Goal: Task Accomplishment & Management: Manage account settings

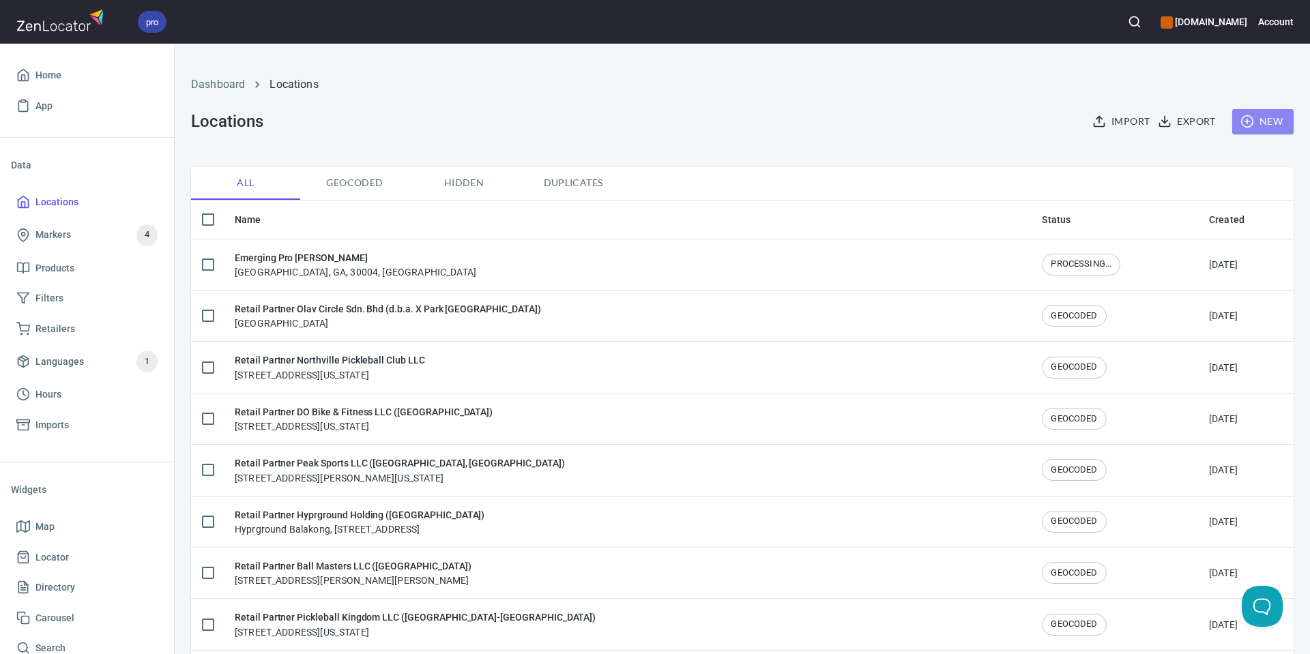
click at [1278, 118] on span "New" at bounding box center [1263, 121] width 40 height 17
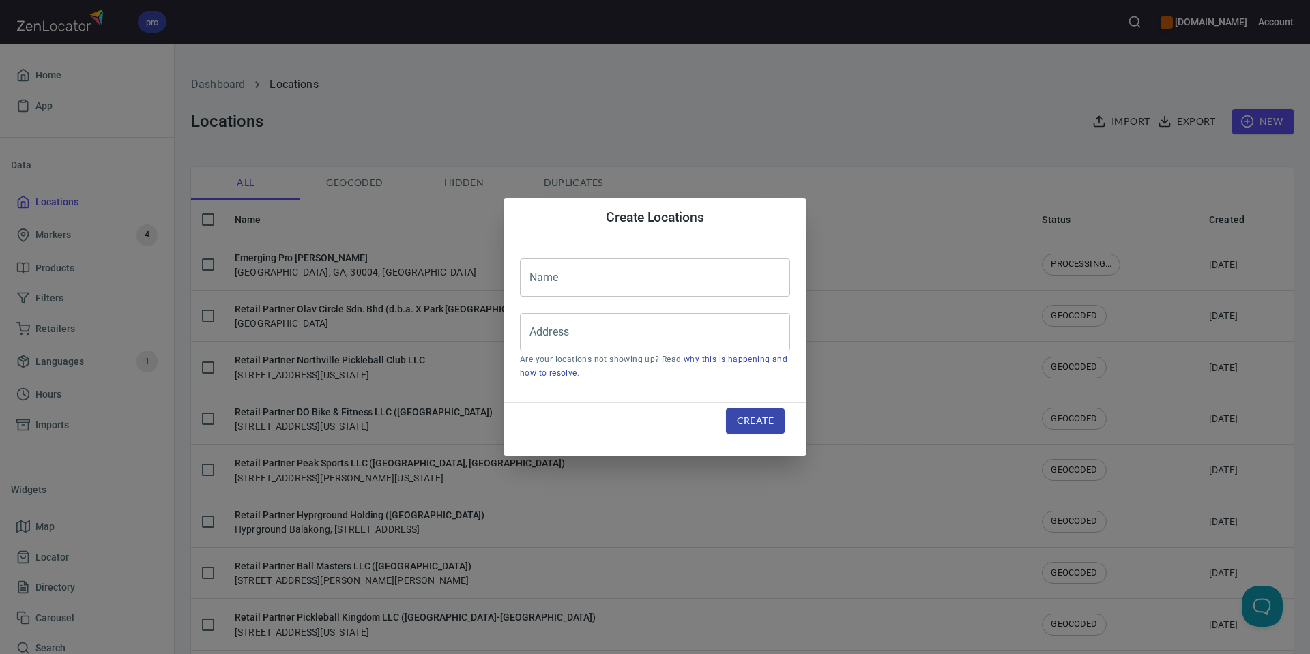
click at [605, 283] on input "text" at bounding box center [655, 278] width 270 height 38
paste input "Emerging Pro [PERSON_NAME]"
type input "Emerging Pro [PERSON_NAME]"
click at [737, 341] on input "Address" at bounding box center [644, 332] width 237 height 26
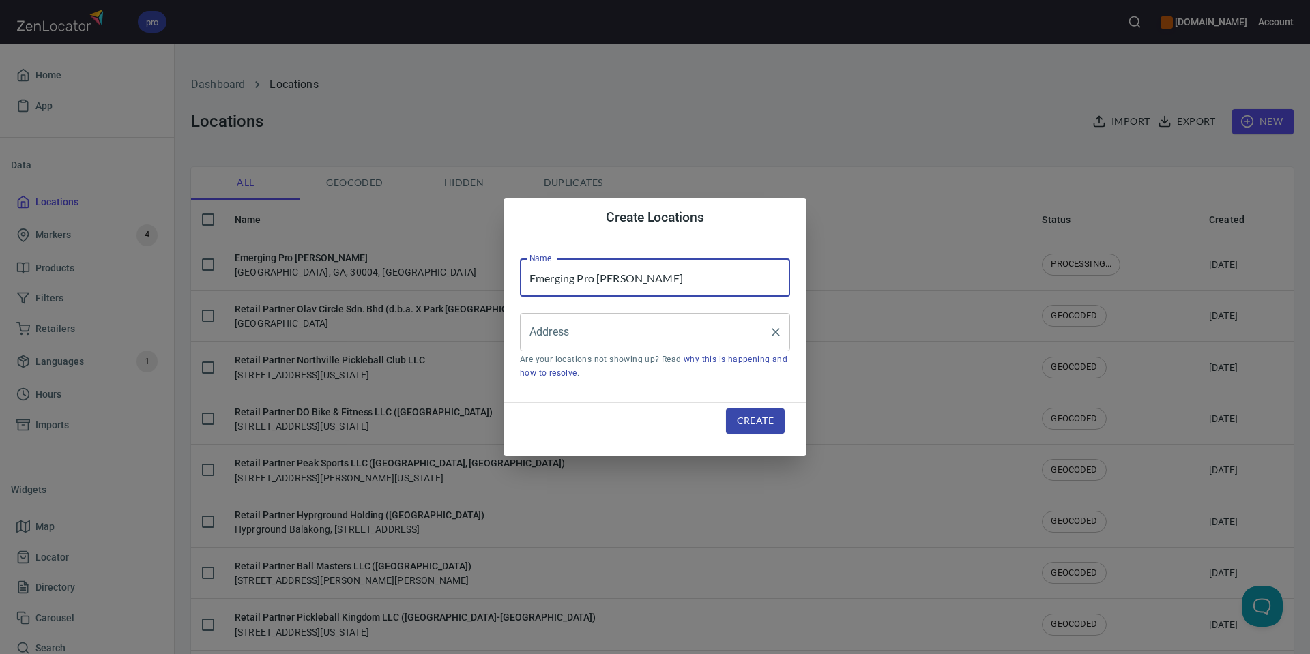
click at [736, 341] on input "Address" at bounding box center [644, 332] width 237 height 26
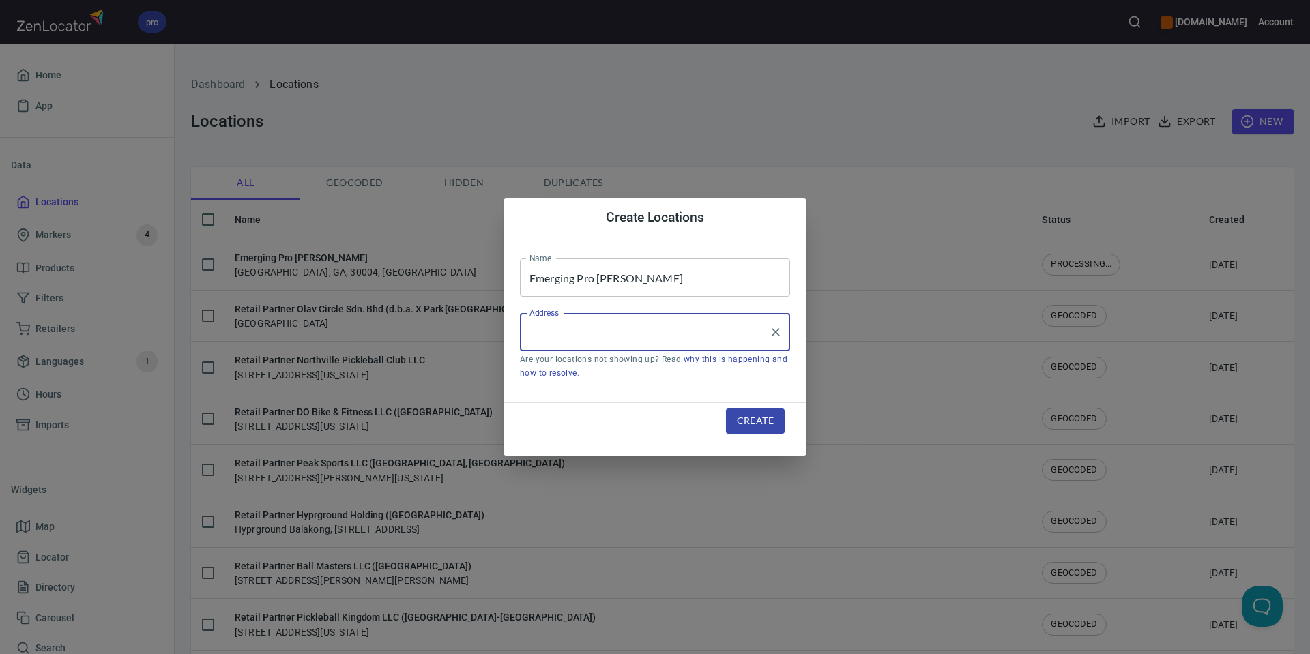
paste input "[STREET_ADDRESS][US_STATE]"
type input "[STREET_ADDRESS][US_STATE]"
click at [760, 422] on span "Create" at bounding box center [755, 421] width 37 height 17
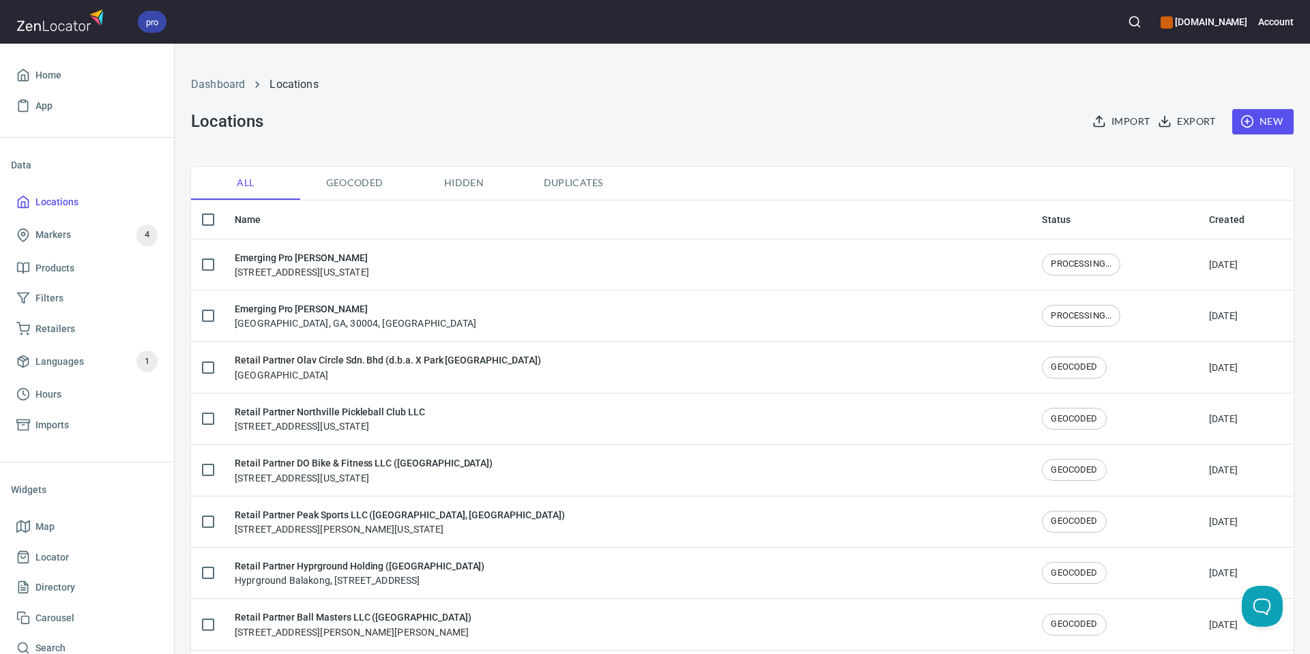
click at [369, 261] on h6 "Emerging Pro [PERSON_NAME]" at bounding box center [302, 257] width 134 height 15
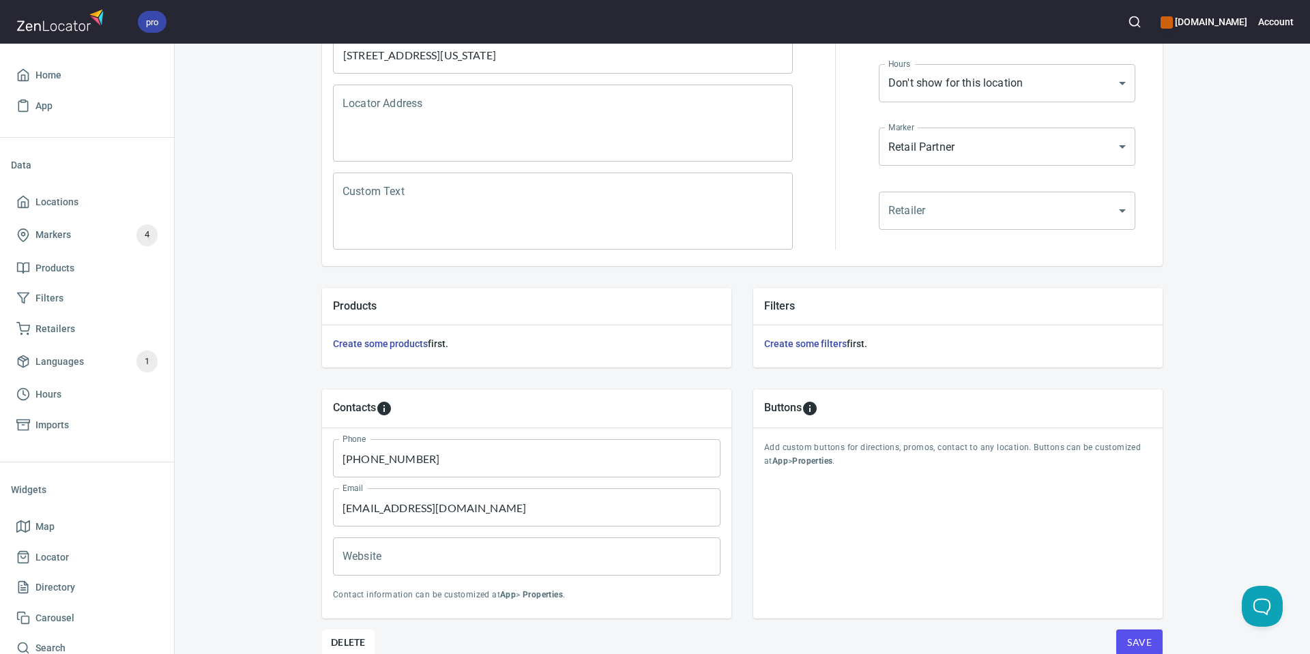
scroll to position [312, 0]
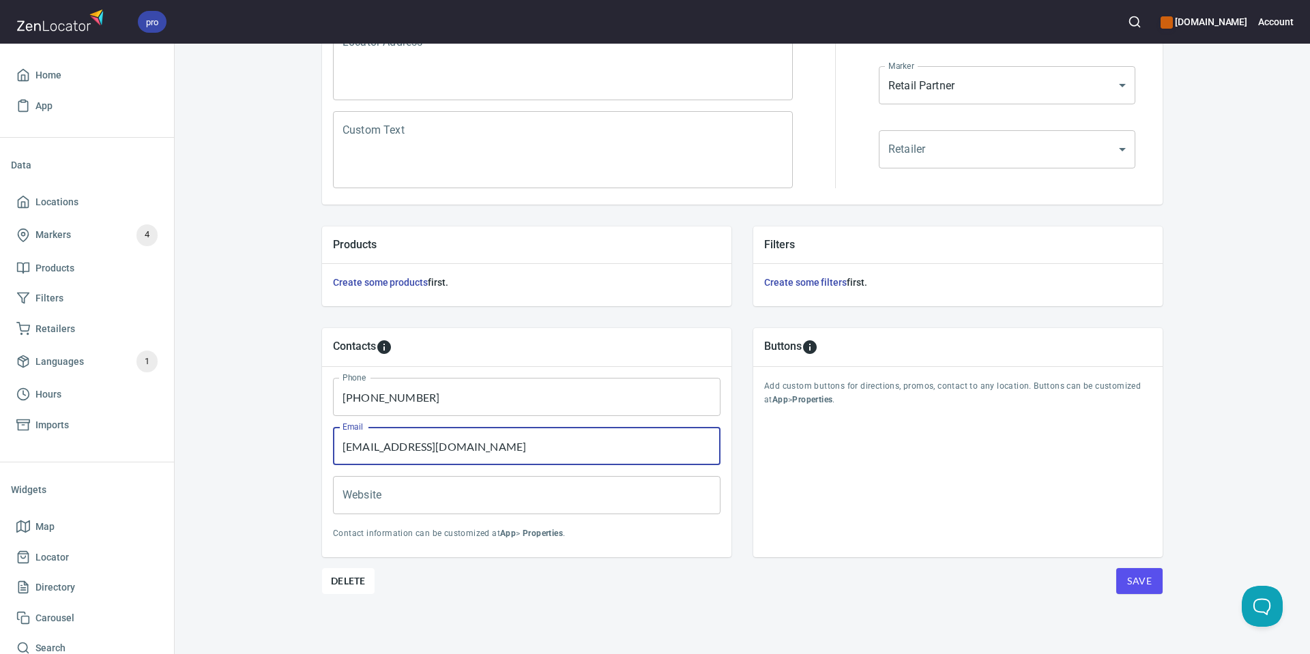
click at [549, 455] on input "[EMAIL_ADDRESS][DOMAIN_NAME]" at bounding box center [527, 446] width 388 height 38
paste input "jasonloydpb"
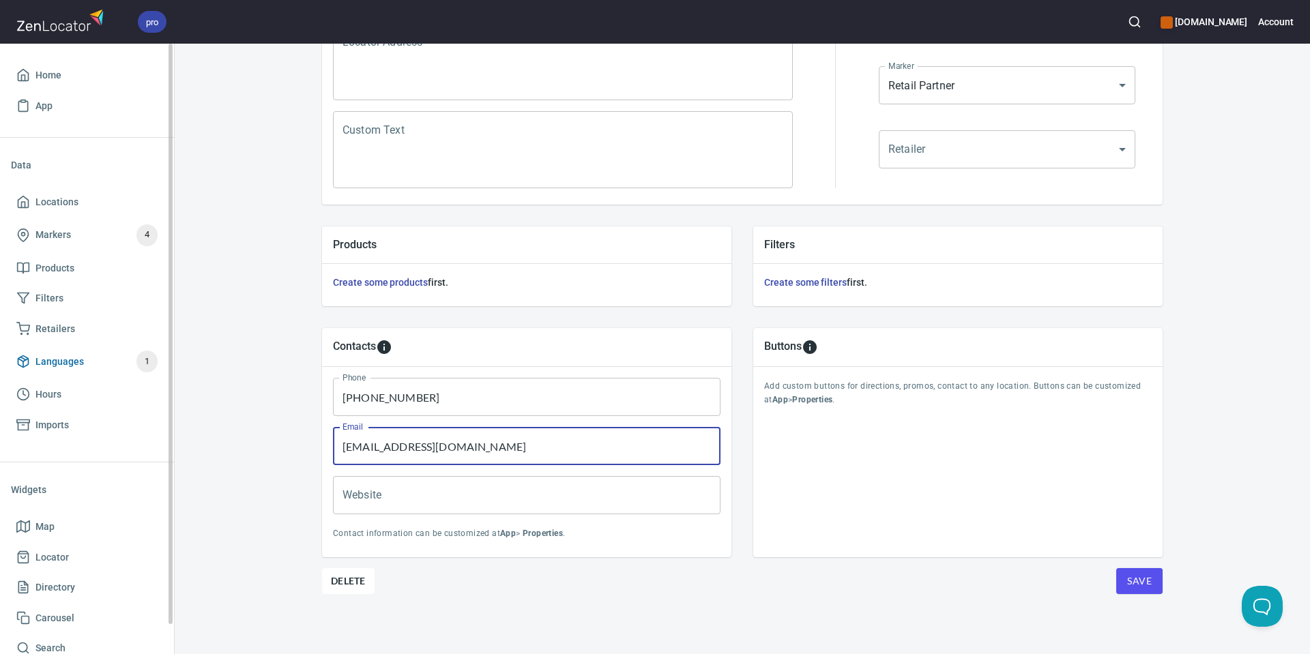
type input "[EMAIL_ADDRESS][DOMAIN_NAME]"
click at [441, 397] on input "[PHONE_NUMBER]" at bounding box center [527, 397] width 388 height 38
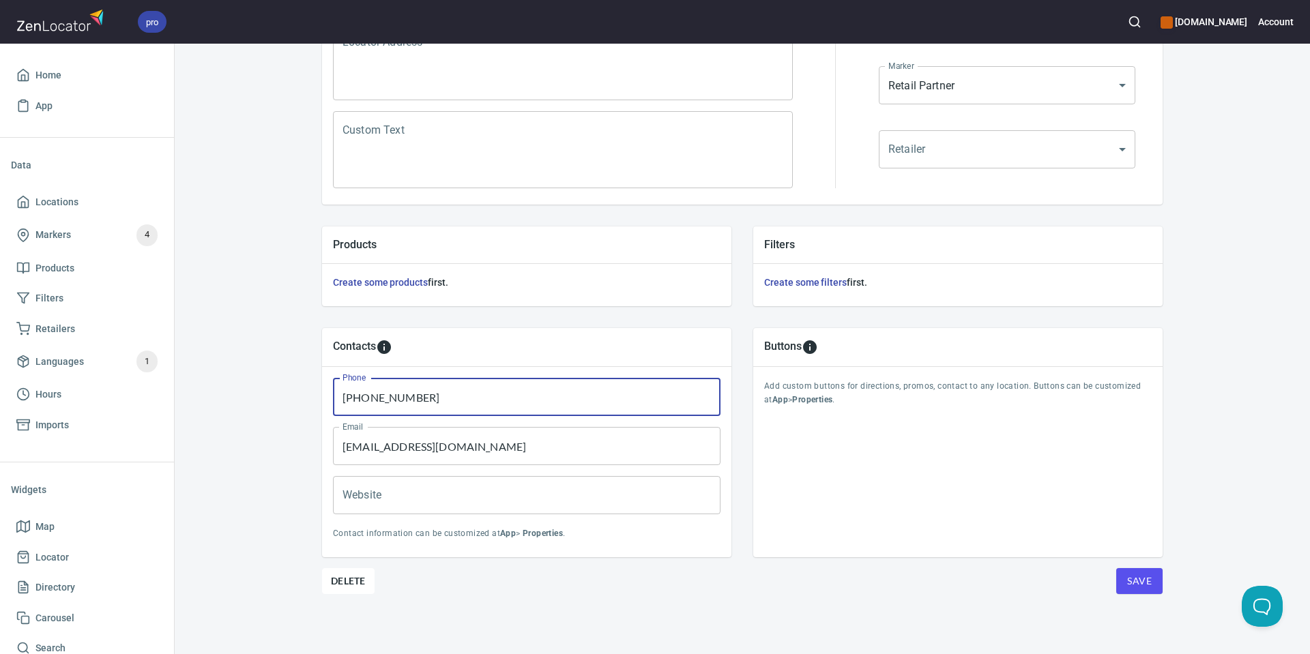
click at [441, 397] on input "[PHONE_NUMBER]" at bounding box center [527, 397] width 388 height 38
paste input "361) 945-2259"
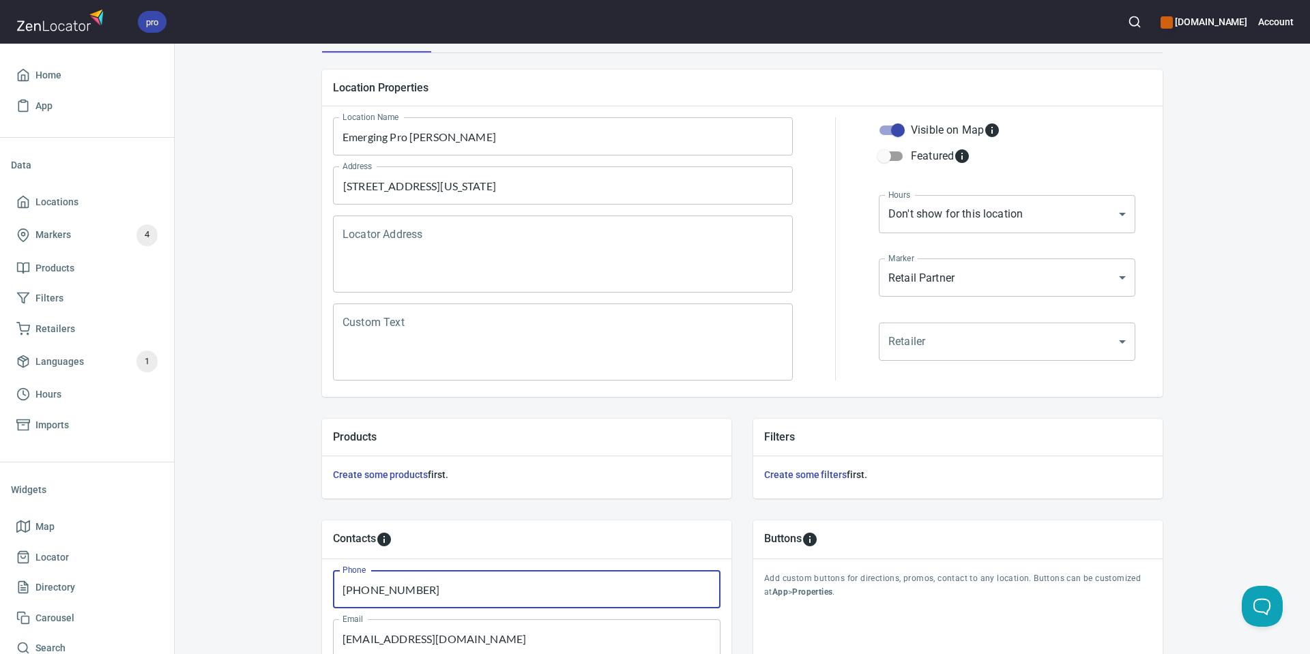
scroll to position [109, 0]
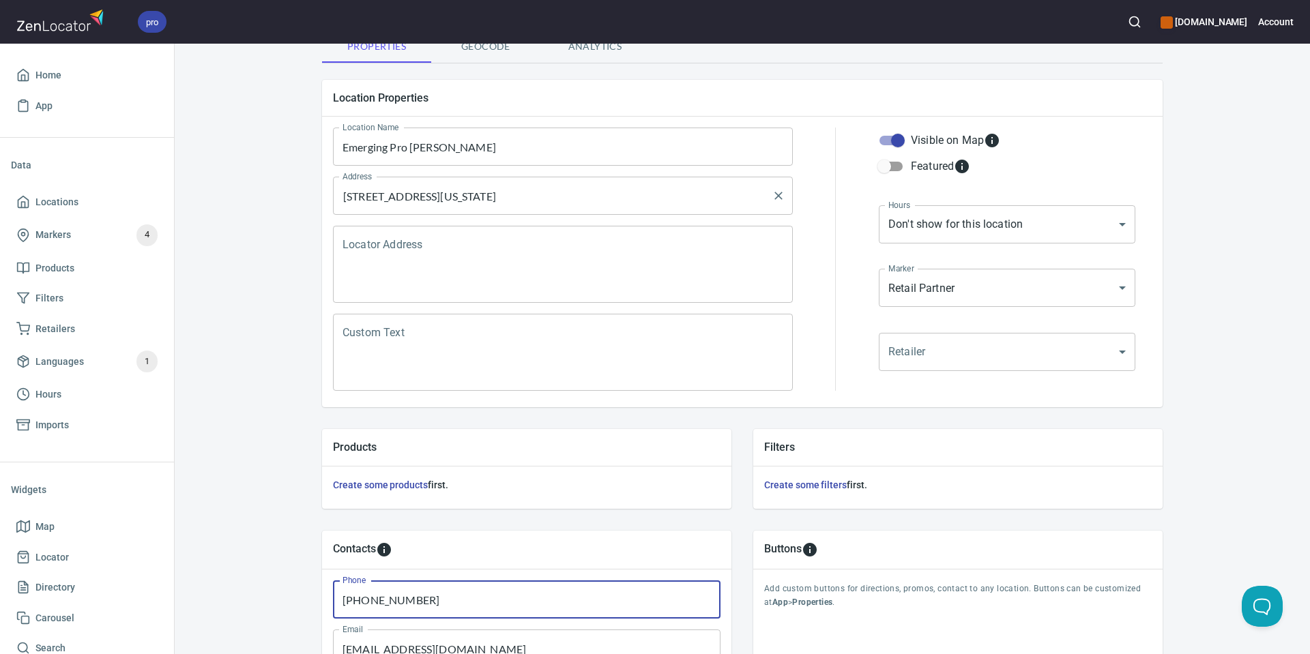
type input "[PHONE_NUMBER]"
click at [494, 194] on input "[STREET_ADDRESS][US_STATE]" at bounding box center [552, 196] width 427 height 26
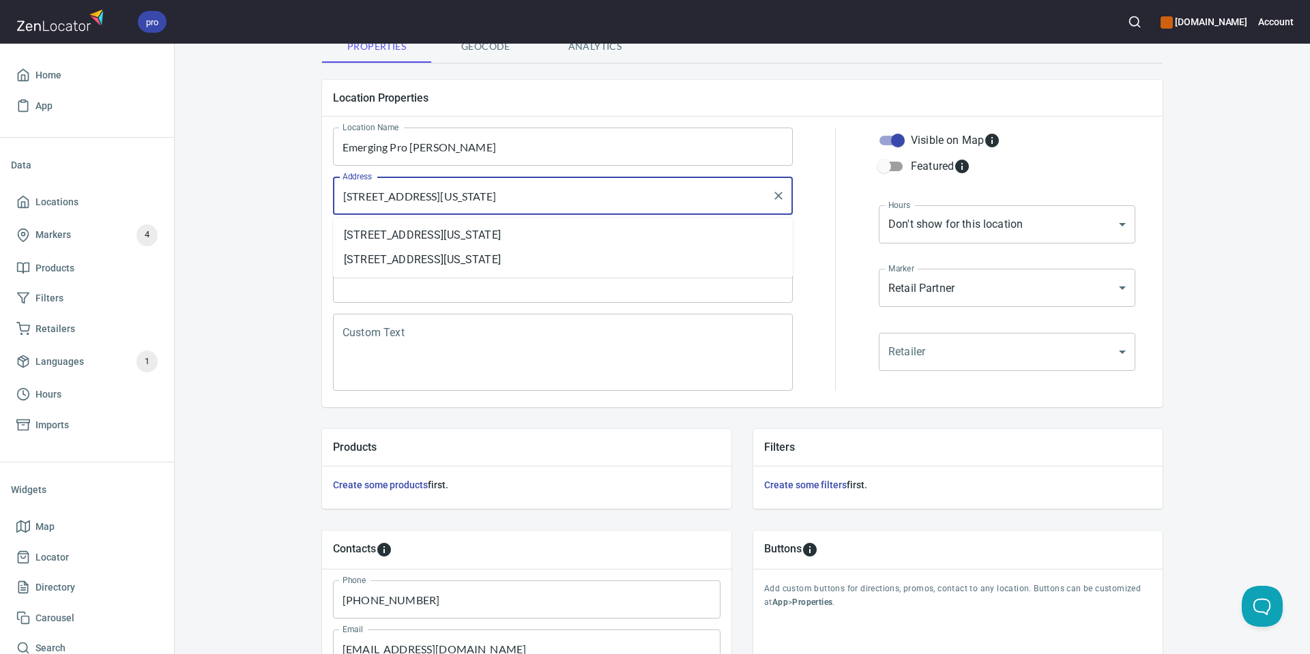
drag, startPoint x: 448, startPoint y: 197, endPoint x: 664, endPoint y: 199, distance: 215.7
click at [709, 196] on input "[STREET_ADDRESS][US_STATE]" at bounding box center [552, 196] width 427 height 26
click at [578, 284] on textarea "Locator Address" at bounding box center [563, 265] width 441 height 52
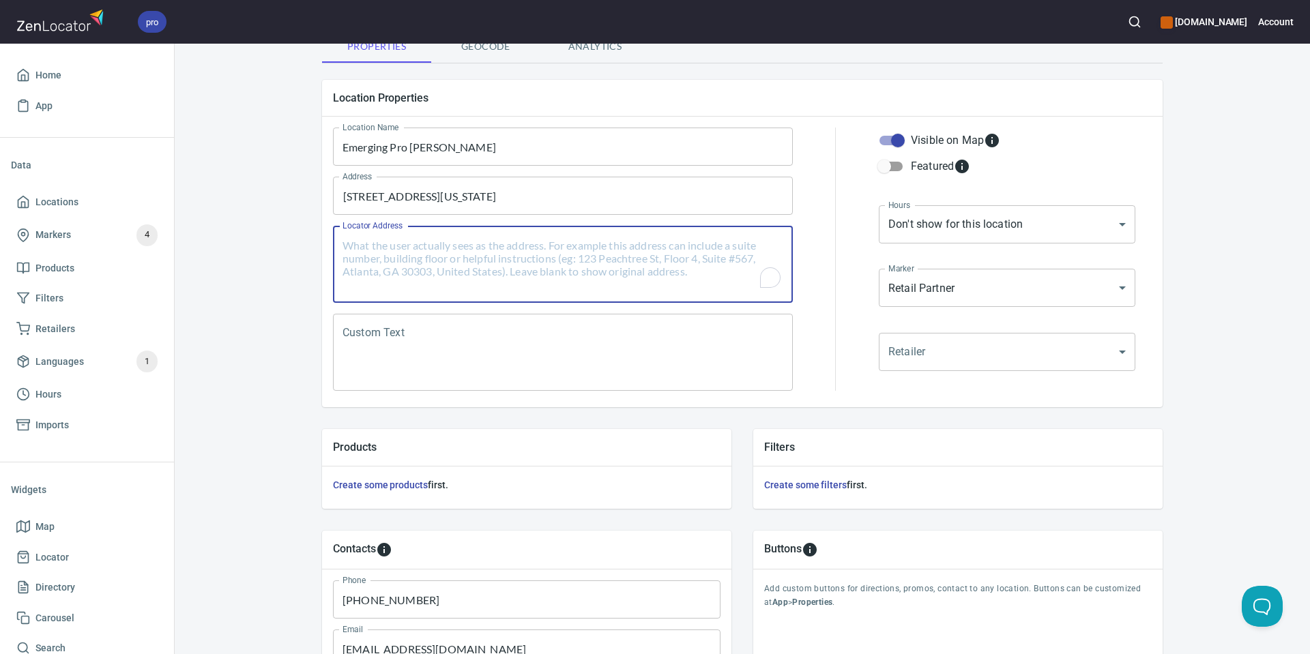
paste textarea "[GEOGRAPHIC_DATA], [US_STATE], 78741, [GEOGRAPHIC_DATA]"
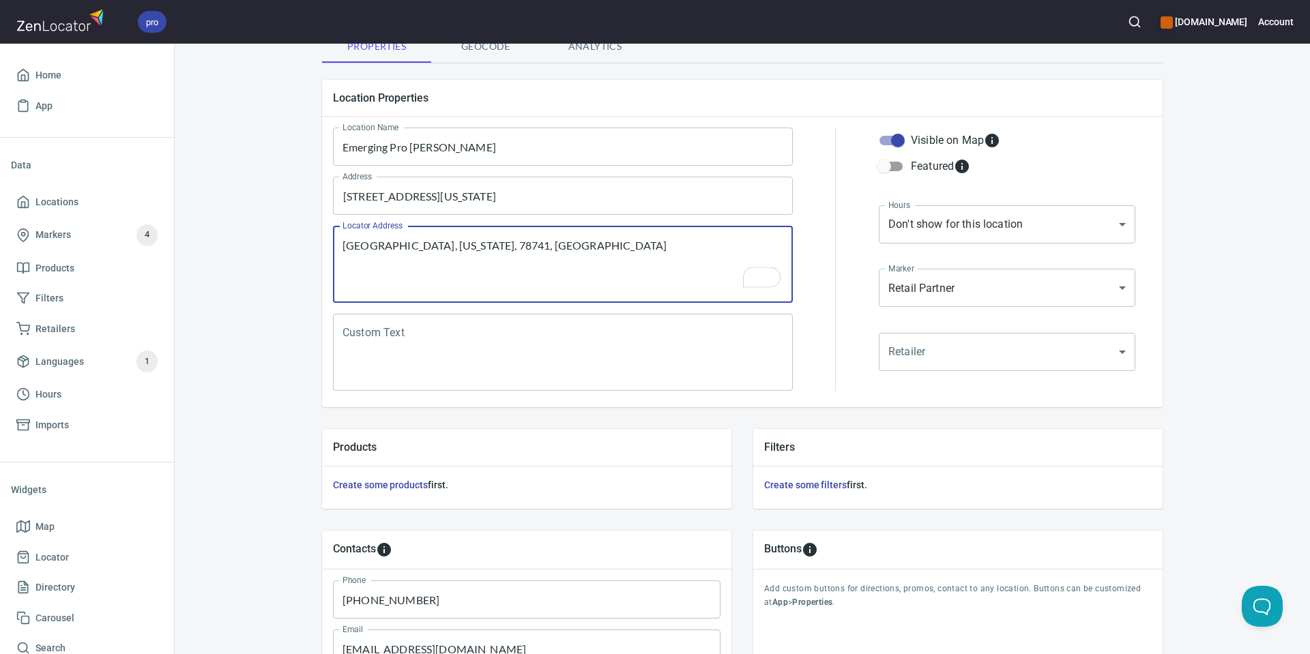
scroll to position [312, 0]
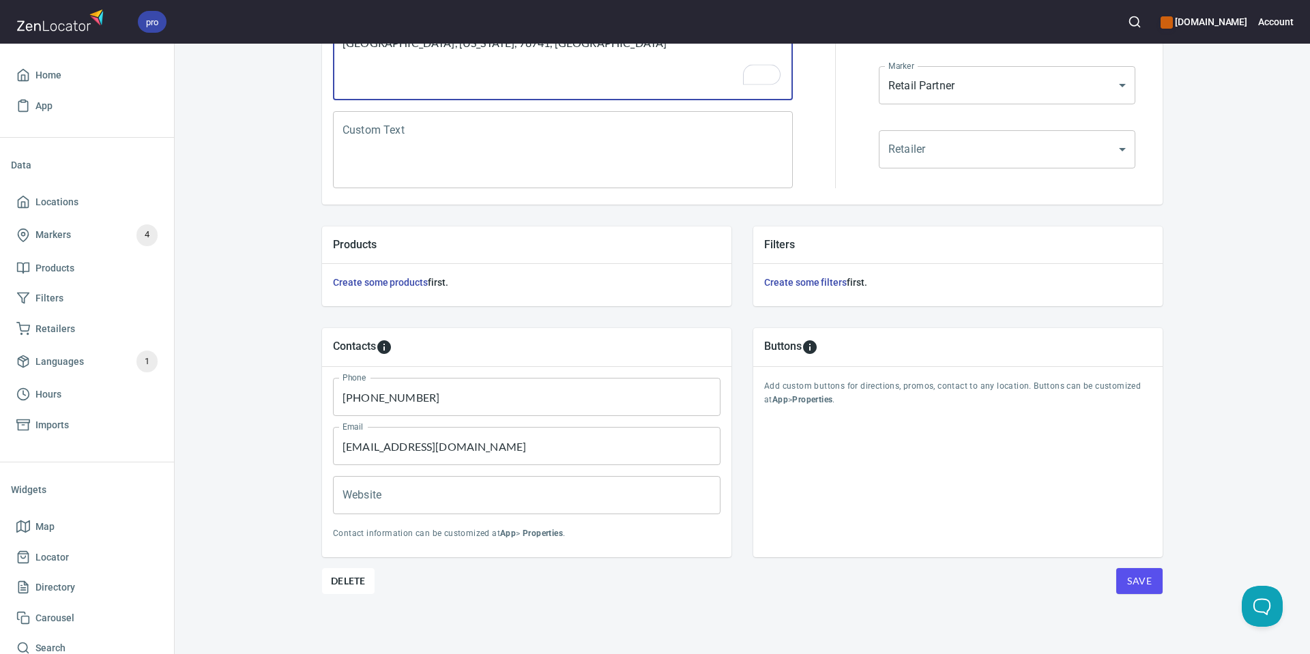
type textarea "[GEOGRAPHIC_DATA], [US_STATE], 78741, [GEOGRAPHIC_DATA]"
click at [1147, 588] on span "Save" at bounding box center [1139, 581] width 25 height 17
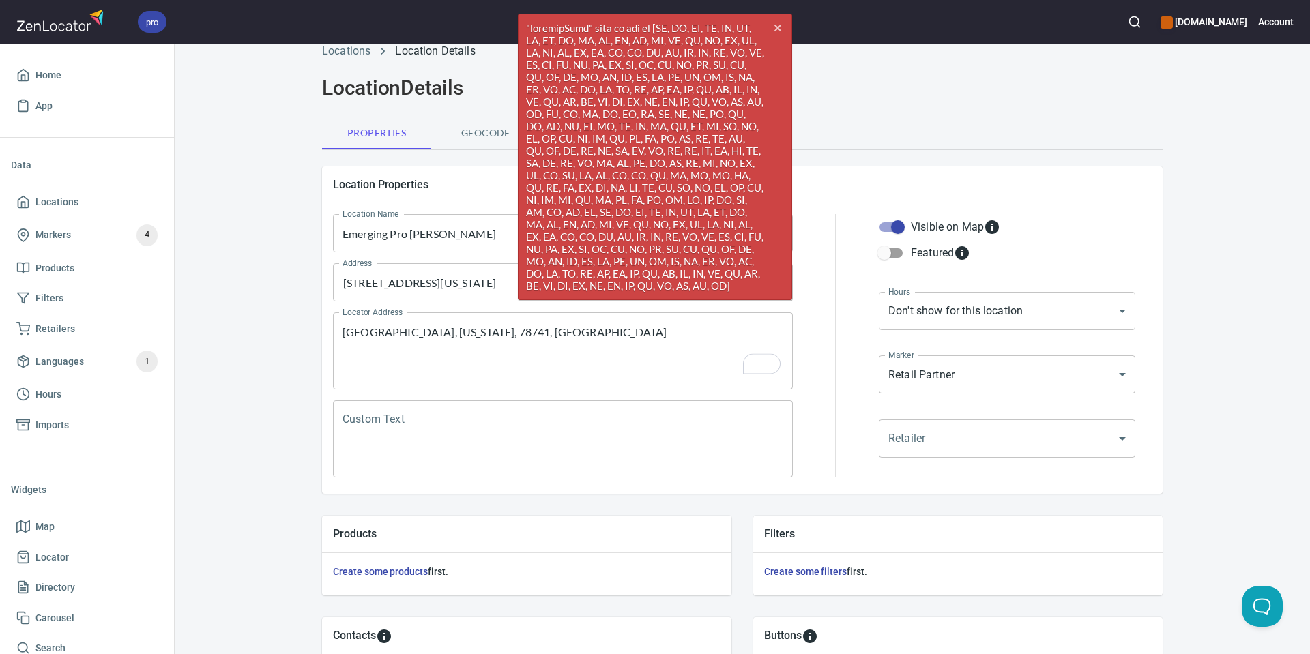
scroll to position [0, 0]
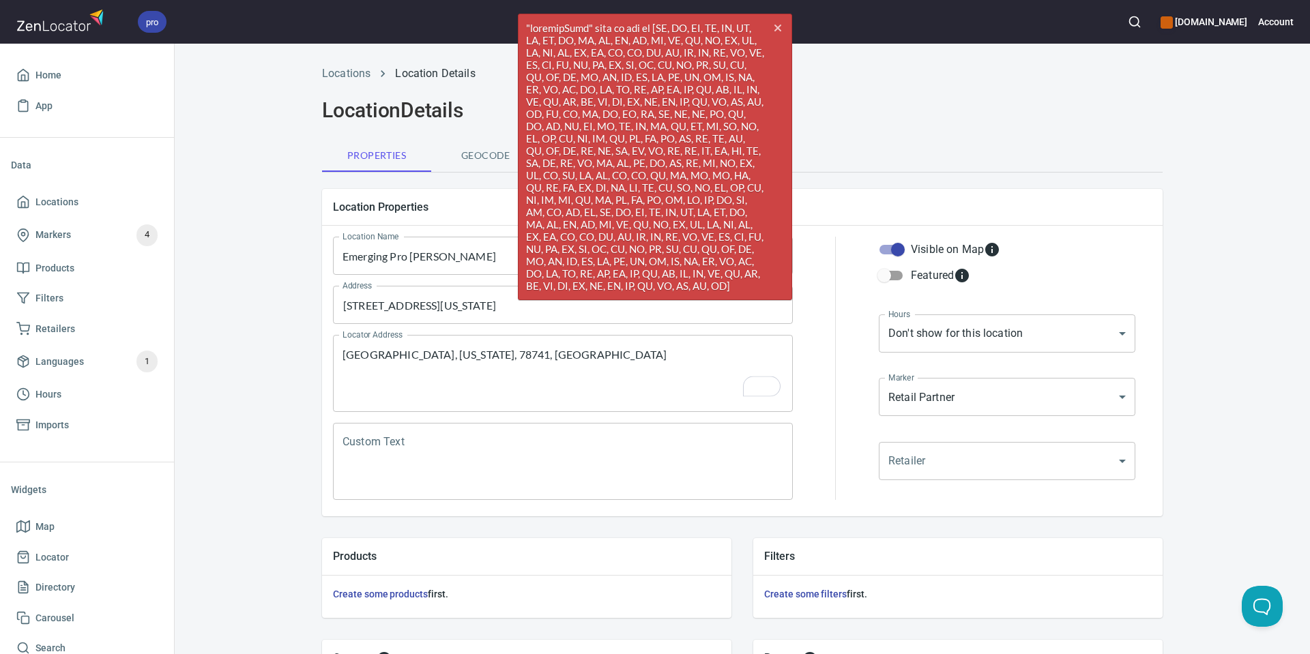
drag, startPoint x: 779, startPoint y: 22, endPoint x: 728, endPoint y: 92, distance: 87.0
click at [779, 23] on icon "cross" at bounding box center [778, 28] width 11 height 11
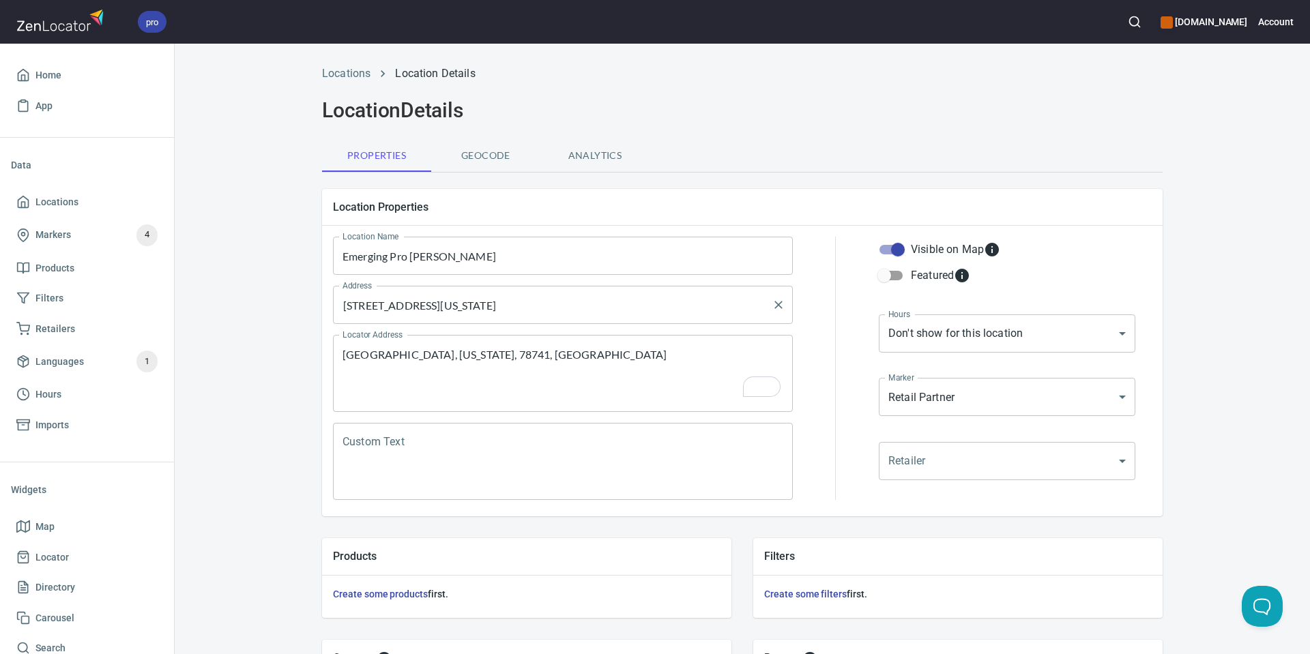
click at [626, 303] on input "[STREET_ADDRESS][US_STATE]" at bounding box center [552, 305] width 427 height 26
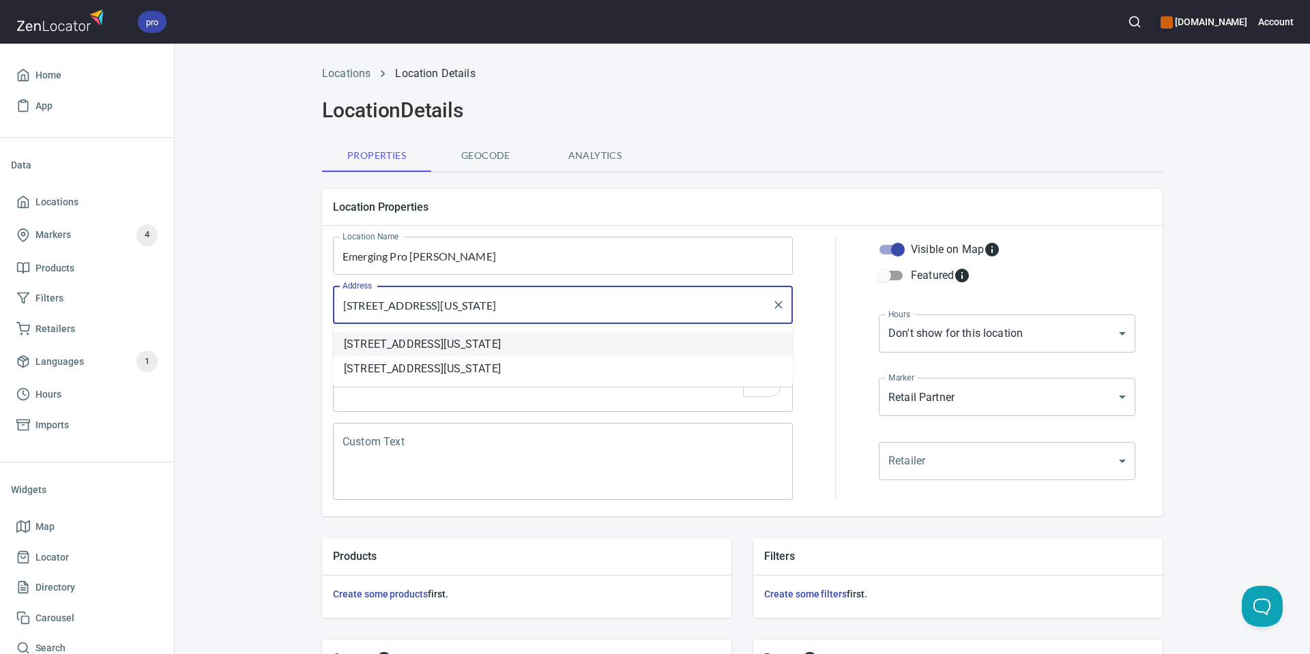
click at [635, 336] on li "[STREET_ADDRESS][US_STATE]" at bounding box center [563, 344] width 460 height 25
type input "[STREET_ADDRESS][US_STATE]"
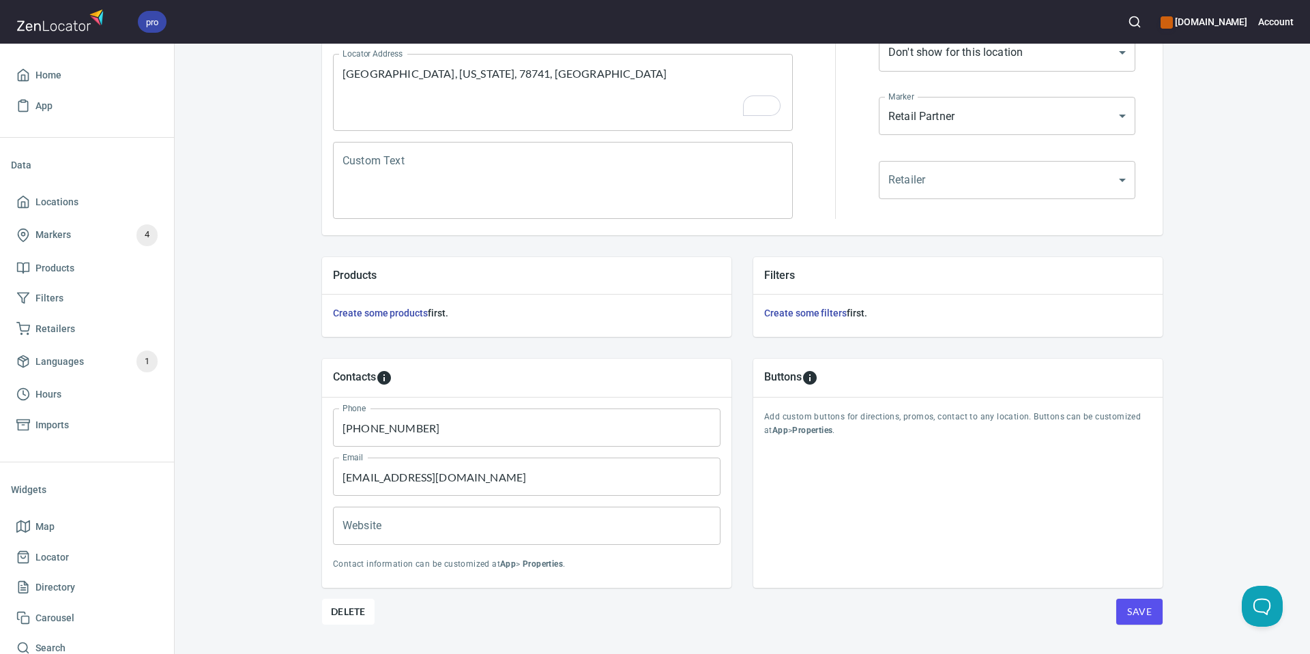
scroll to position [312, 0]
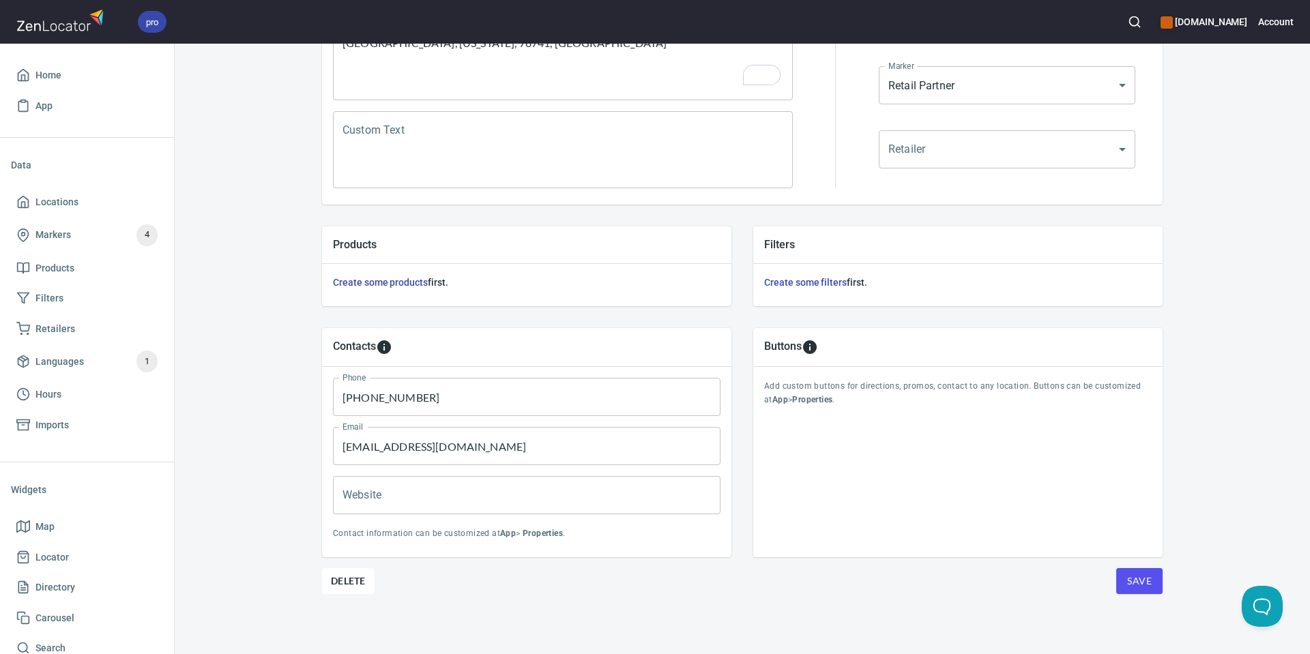
click at [1153, 586] on button "Save" at bounding box center [1139, 581] width 46 height 26
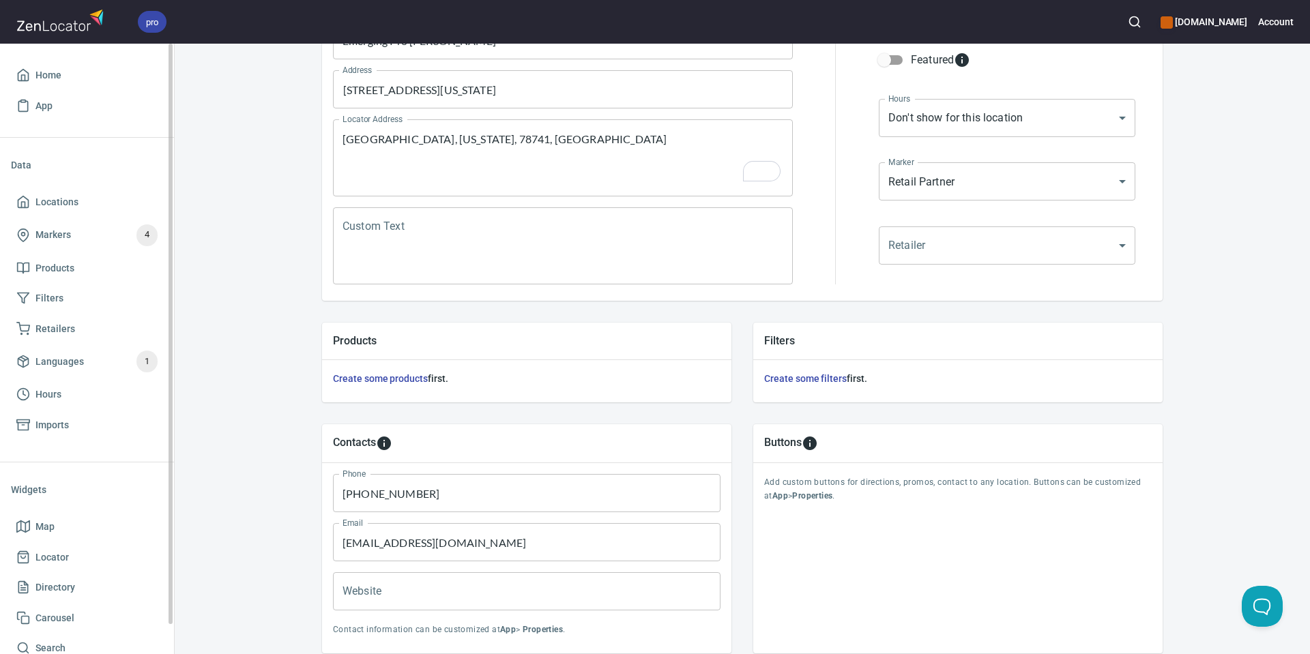
scroll to position [216, 0]
click at [935, 188] on body "pro [DOMAIN_NAME] Account Home App Data Locations Markers 4 Products Filters Re…" at bounding box center [655, 327] width 1310 height 654
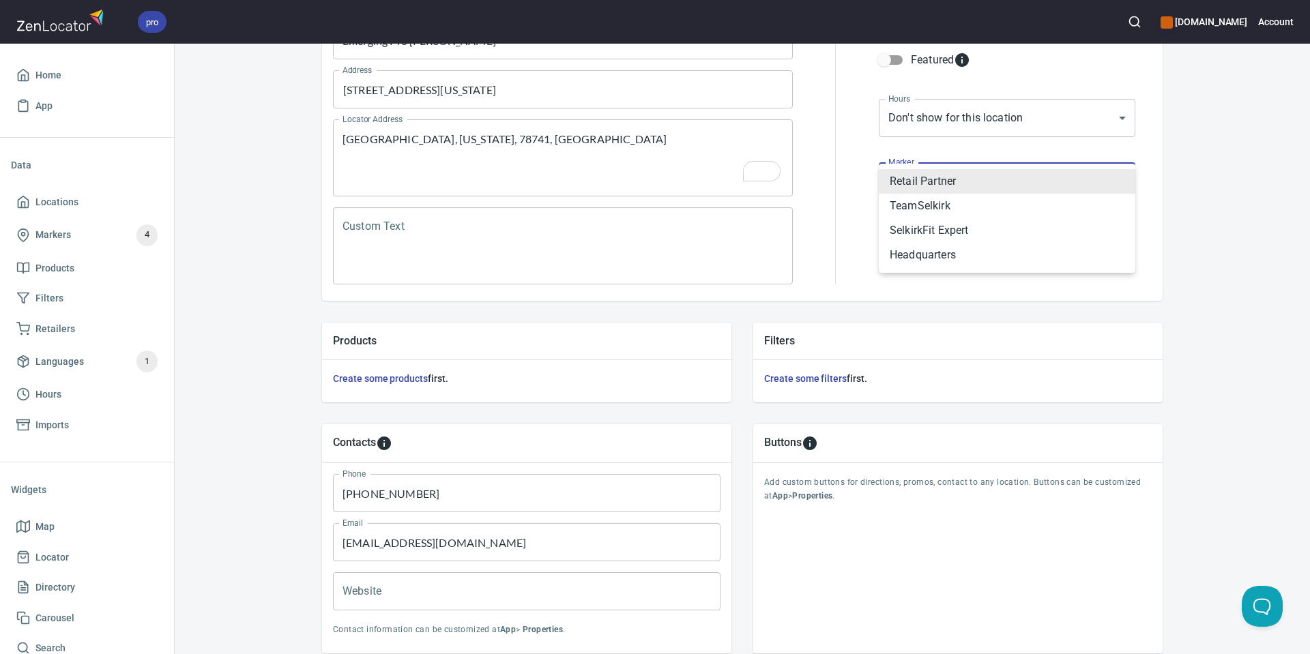
click at [927, 210] on li "TeamSelkirk" at bounding box center [1007, 206] width 257 height 25
type input "mrk_25u2x2gs"
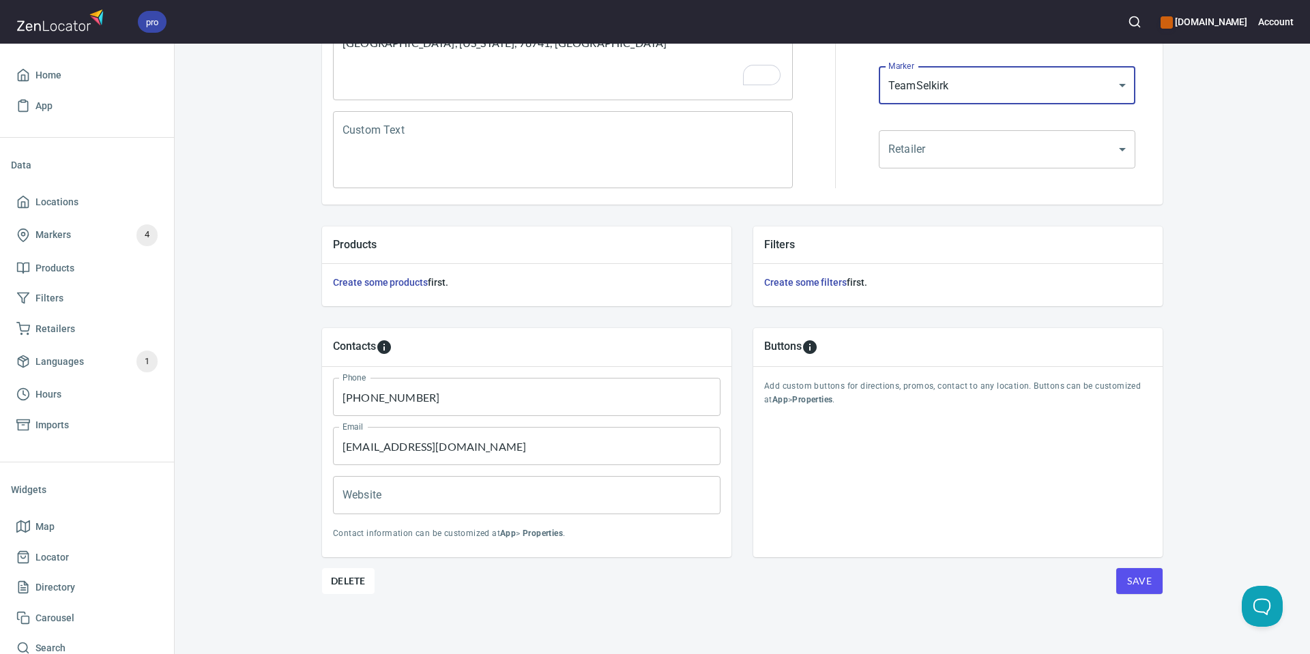
click at [1151, 588] on button "Save" at bounding box center [1139, 581] width 46 height 26
